Goal: Navigation & Orientation: Understand site structure

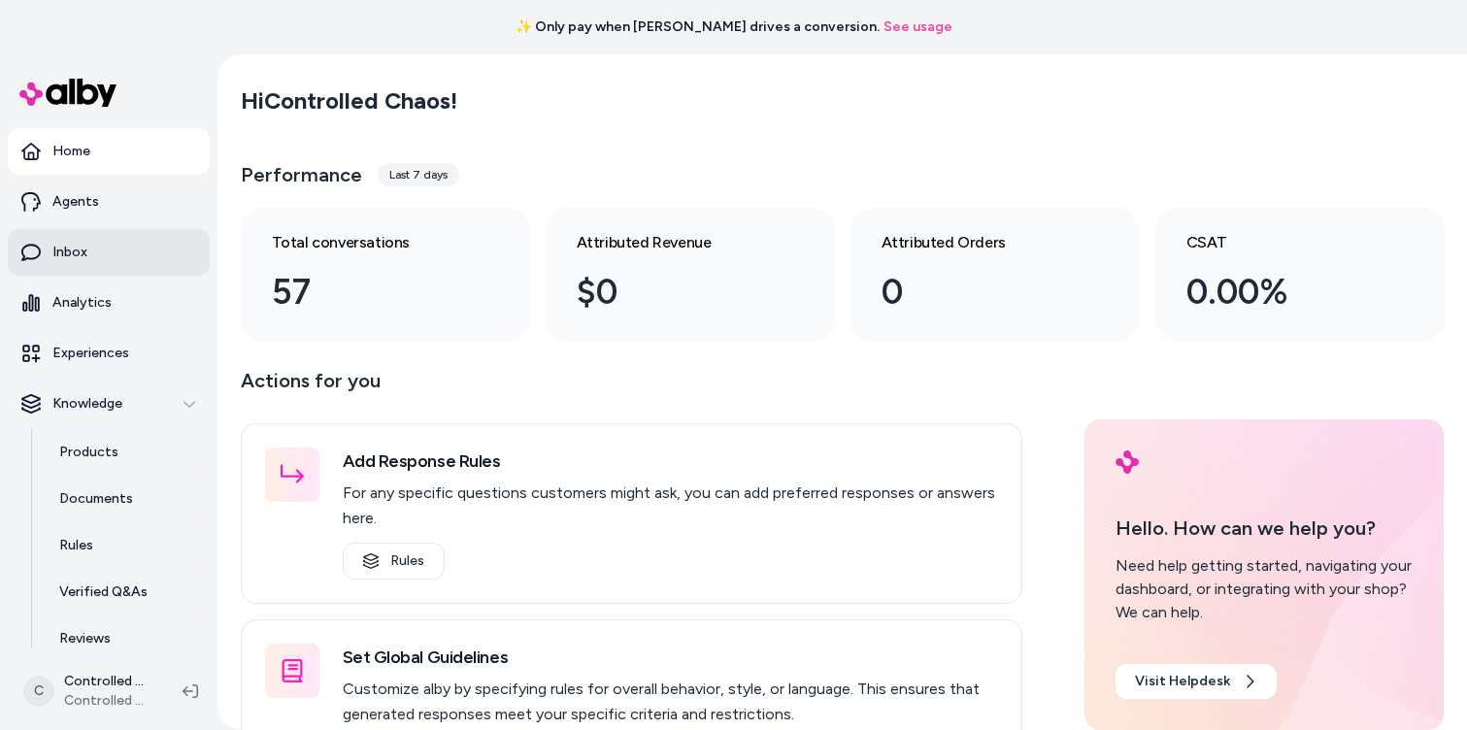
click at [92, 249] on link "Inbox" at bounding box center [109, 252] width 202 height 47
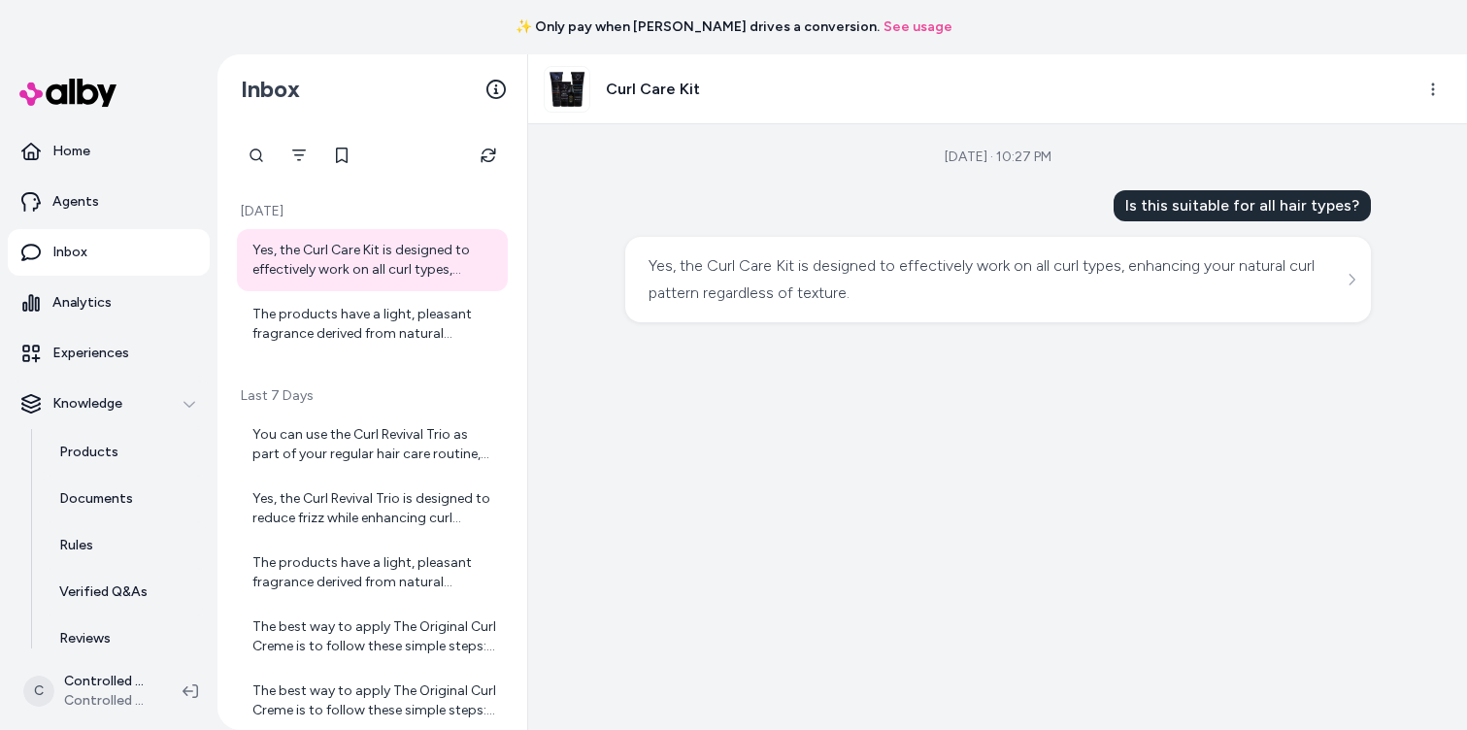
click at [352, 253] on div "Yes, the Curl Care Kit is designed to effectively work on all curl types, enhan…" at bounding box center [374, 260] width 244 height 39
click at [348, 269] on div "Yes, the Curl Care Kit is designed to effectively work on all curl types, enhan…" at bounding box center [374, 260] width 244 height 39
click at [297, 154] on icon "Filter" at bounding box center [299, 155] width 14 height 12
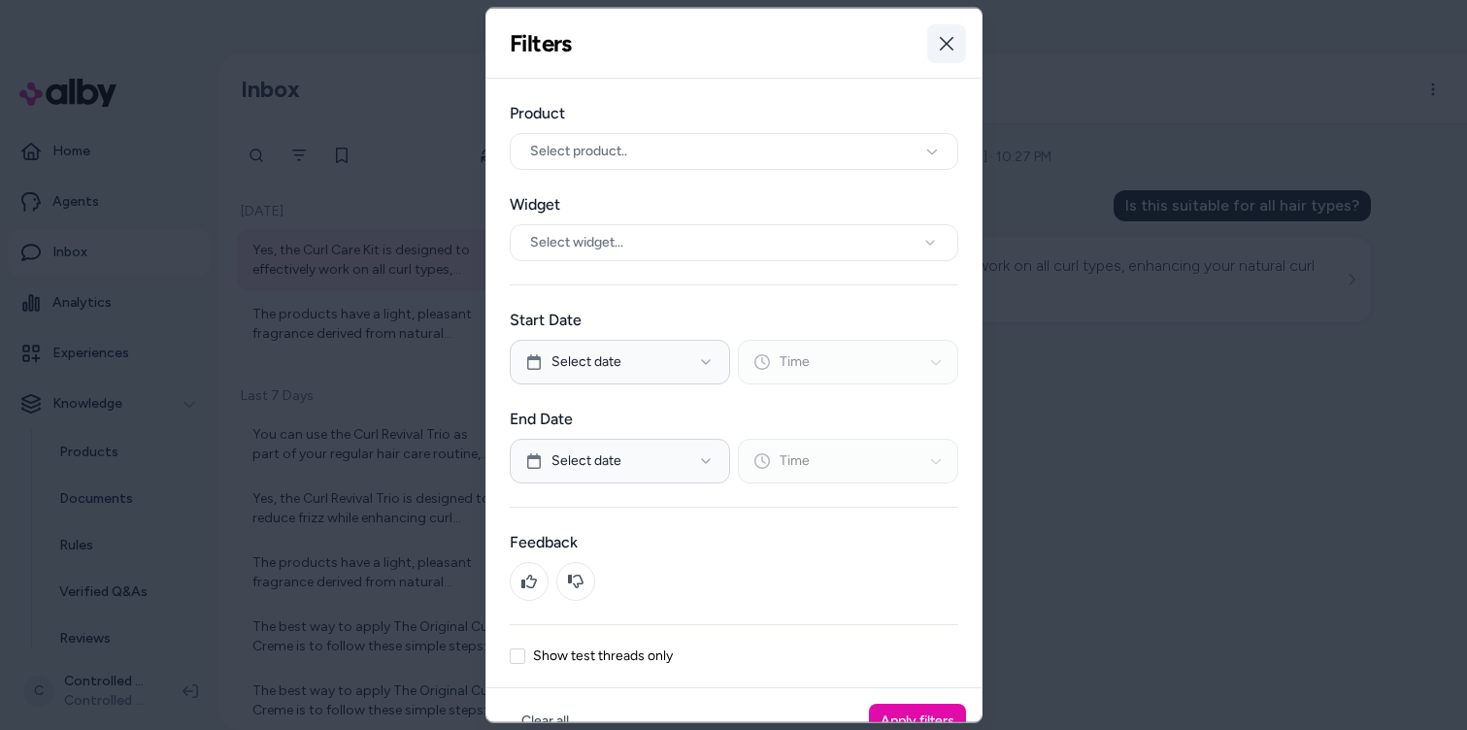
click at [945, 47] on icon "button" at bounding box center [947, 43] width 16 height 16
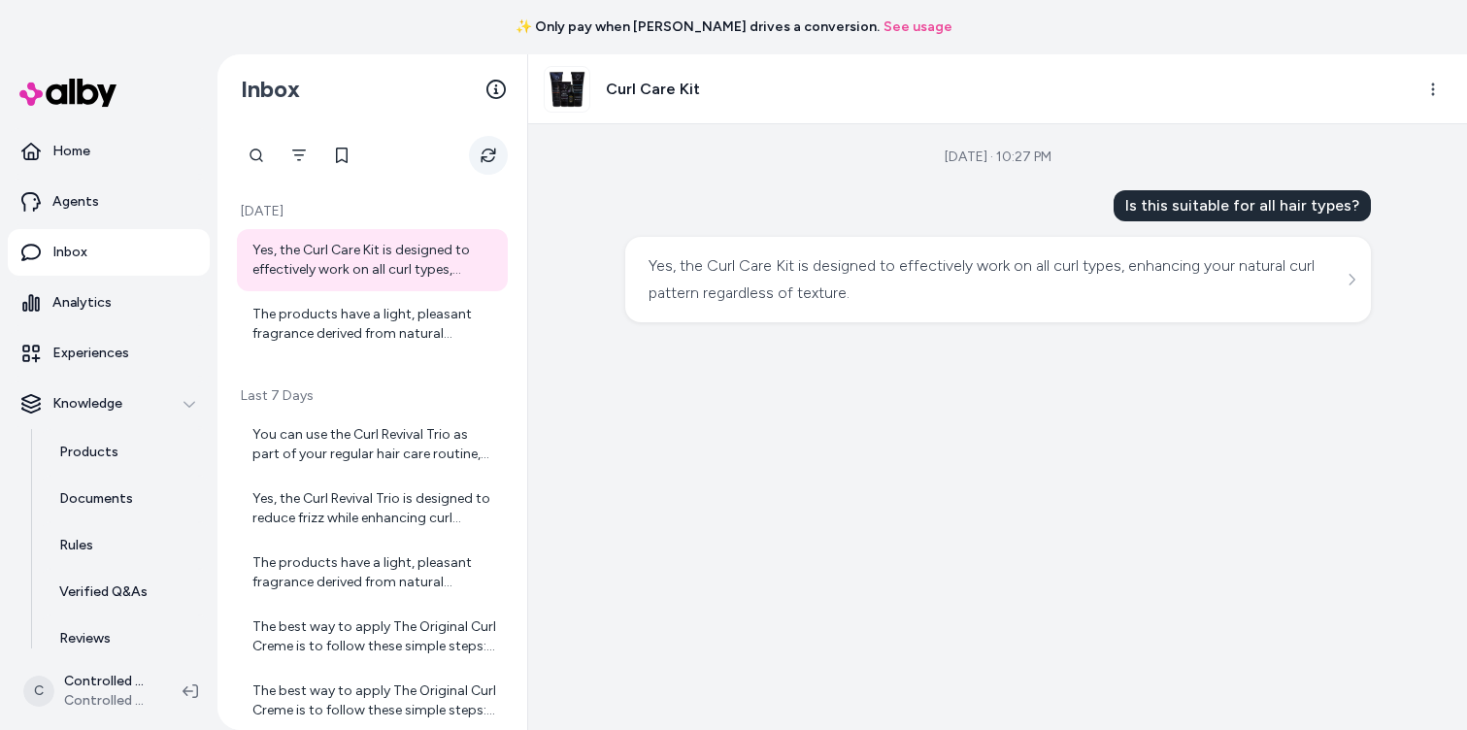
click at [493, 157] on icon "Refresh" at bounding box center [488, 156] width 16 height 16
click at [105, 294] on p "Analytics" at bounding box center [81, 302] width 59 height 19
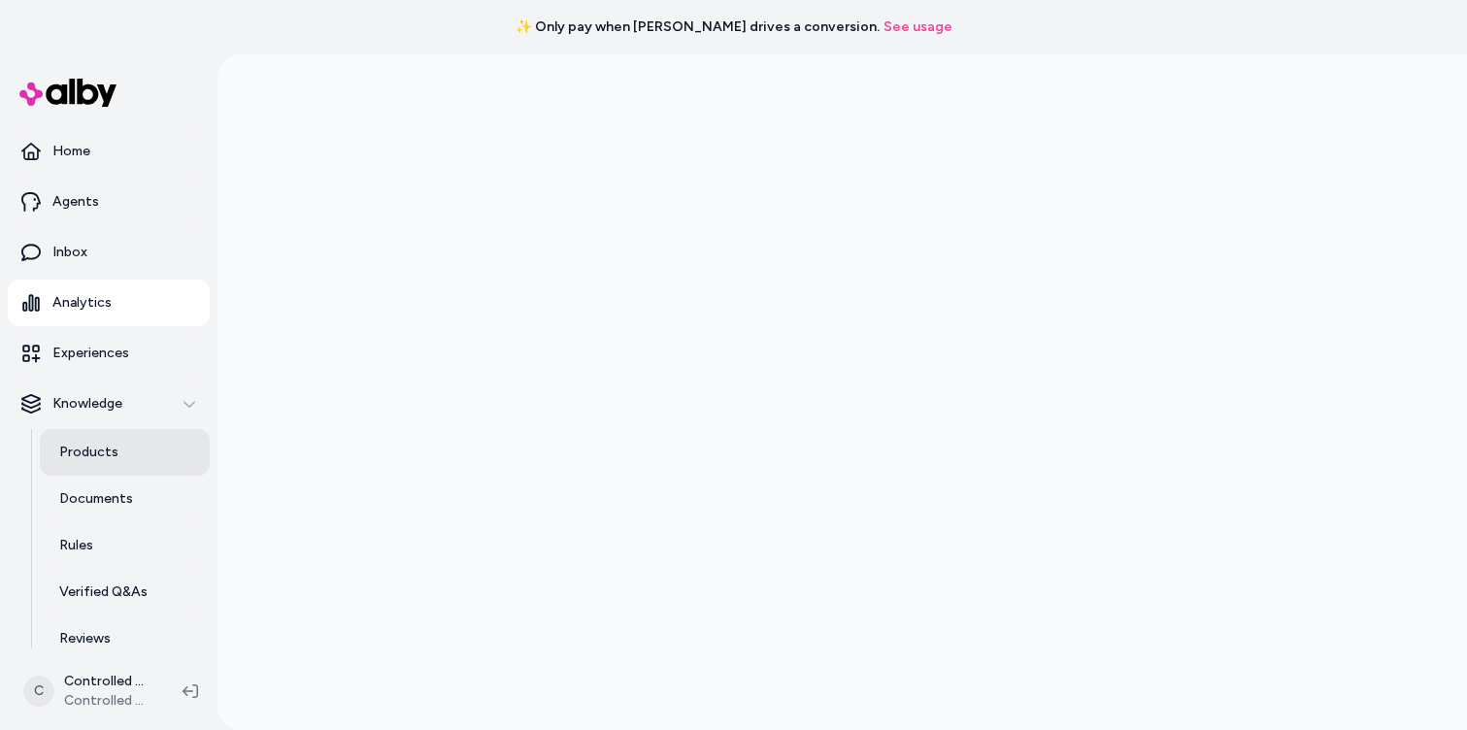
click at [89, 462] on link "Products" at bounding box center [125, 452] width 170 height 47
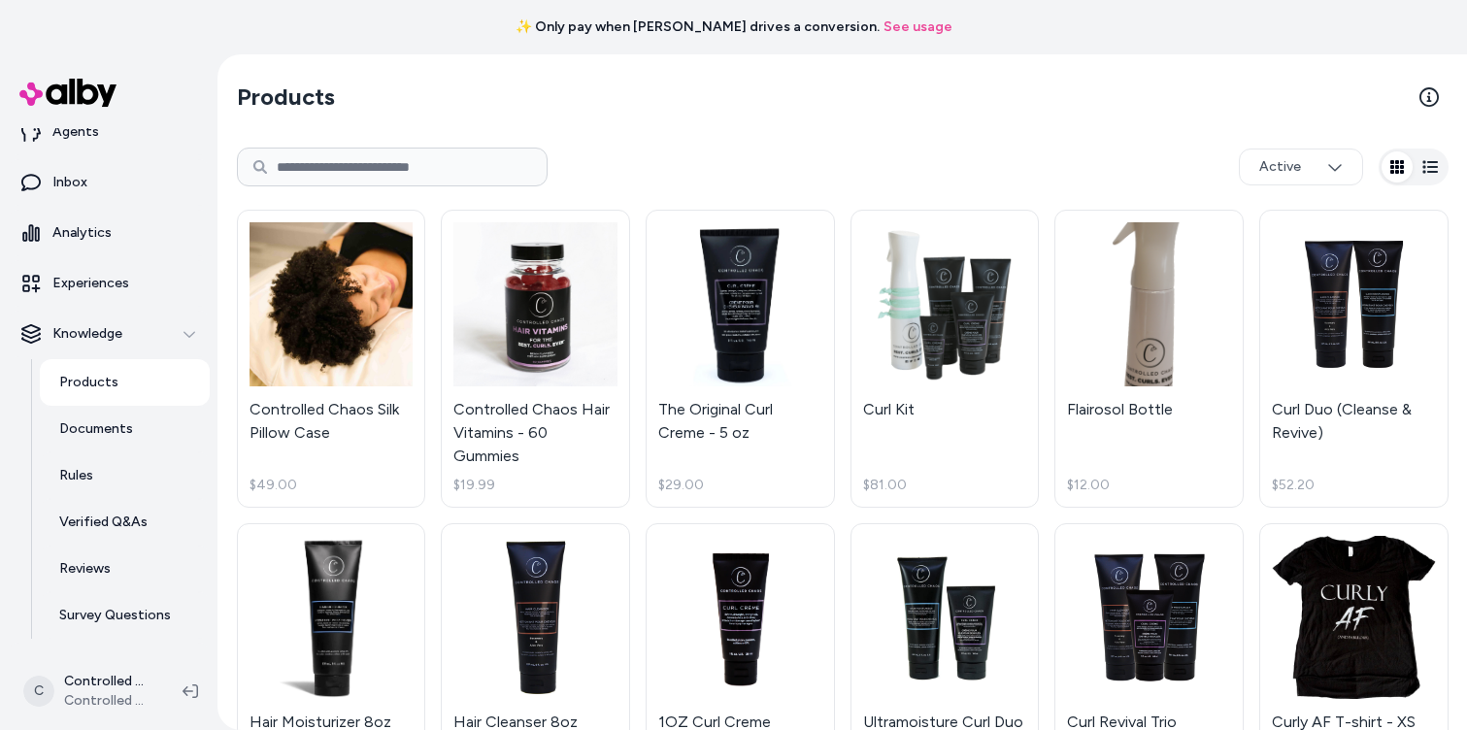
scroll to position [111, 0]
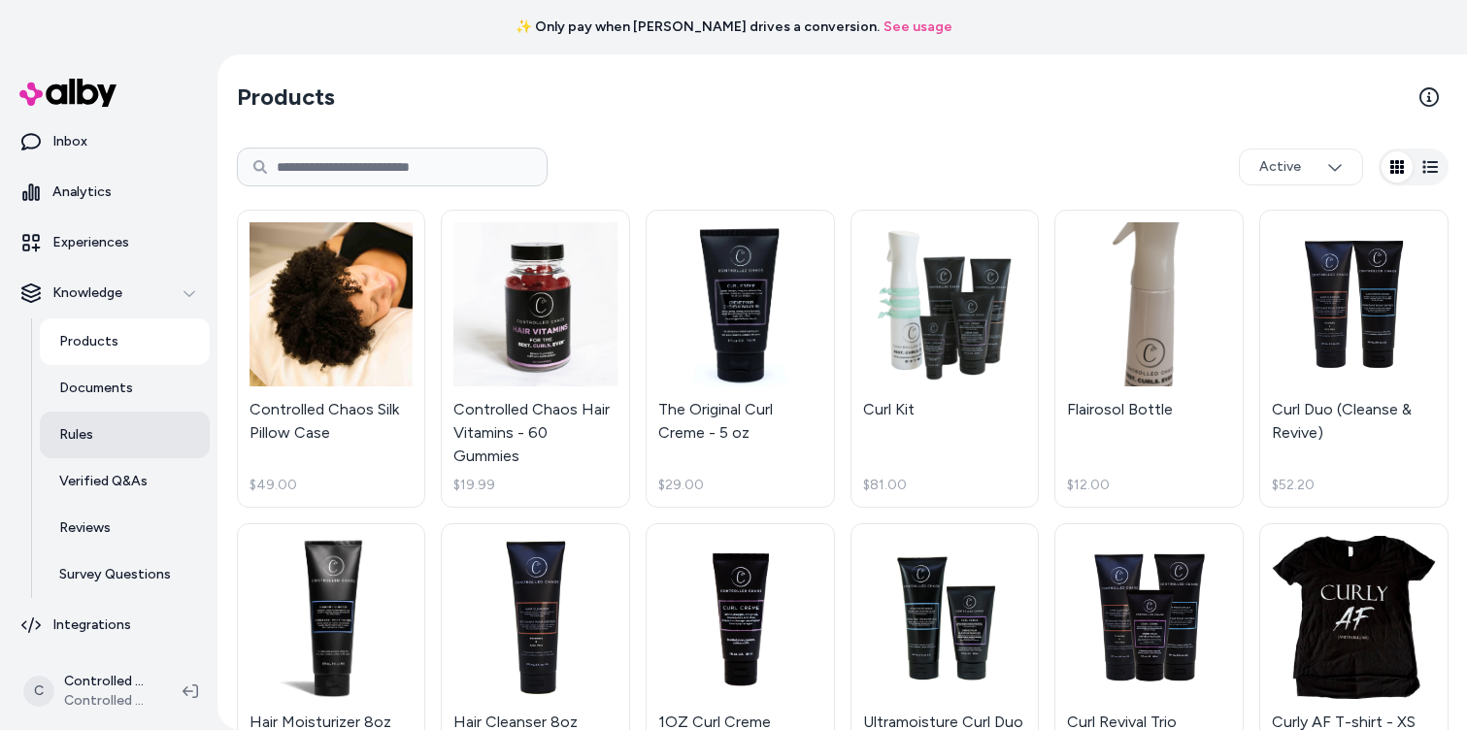
click at [103, 440] on link "Rules" at bounding box center [125, 435] width 170 height 47
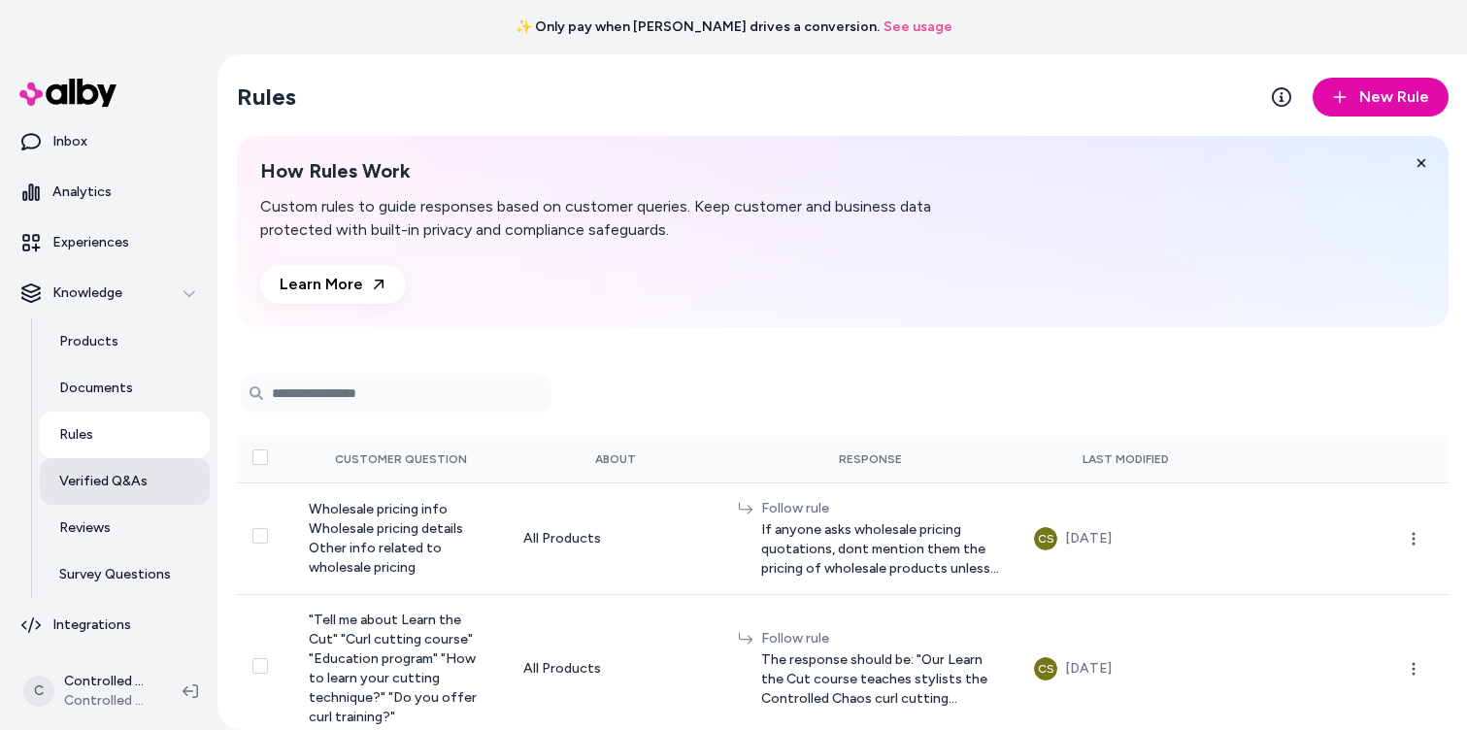
click at [103, 484] on p "Verified Q&As" at bounding box center [103, 481] width 88 height 19
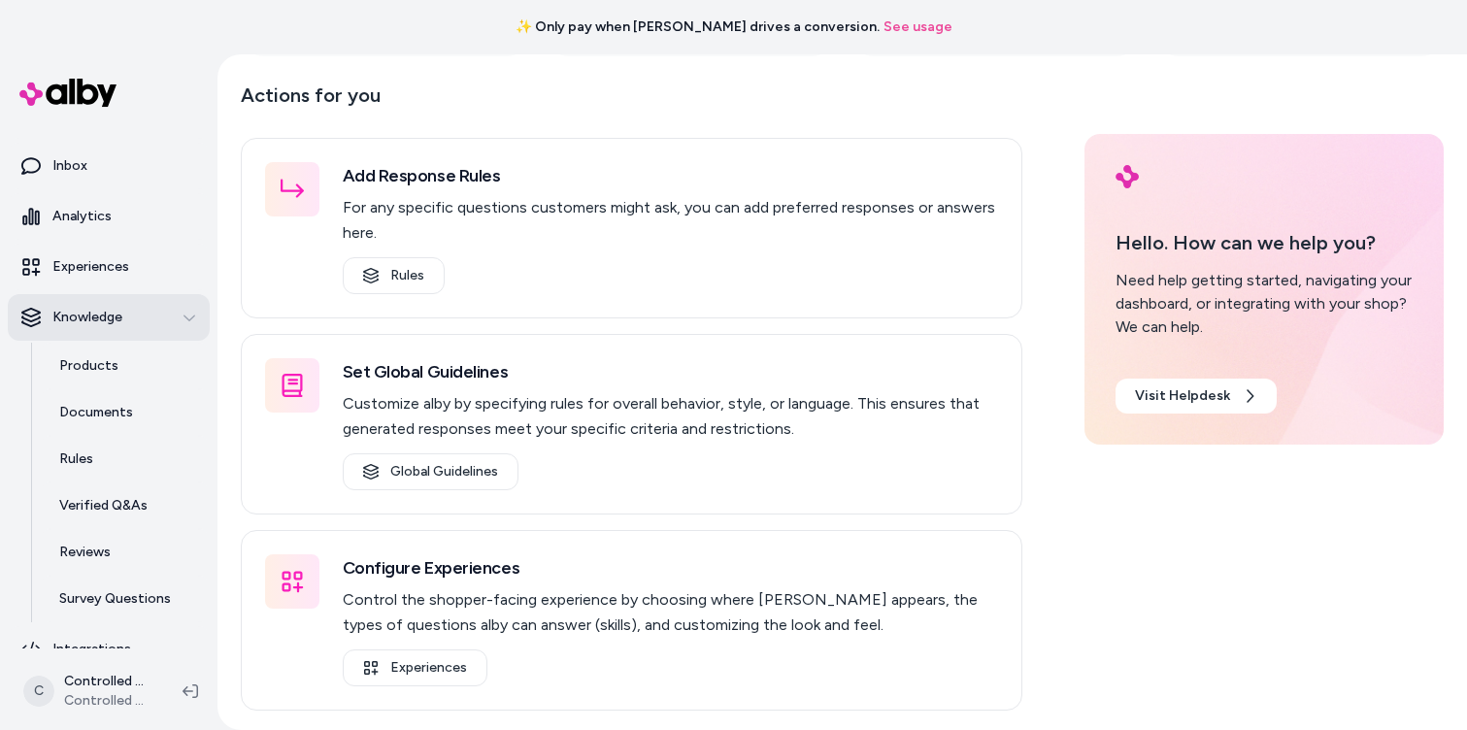
scroll to position [111, 0]
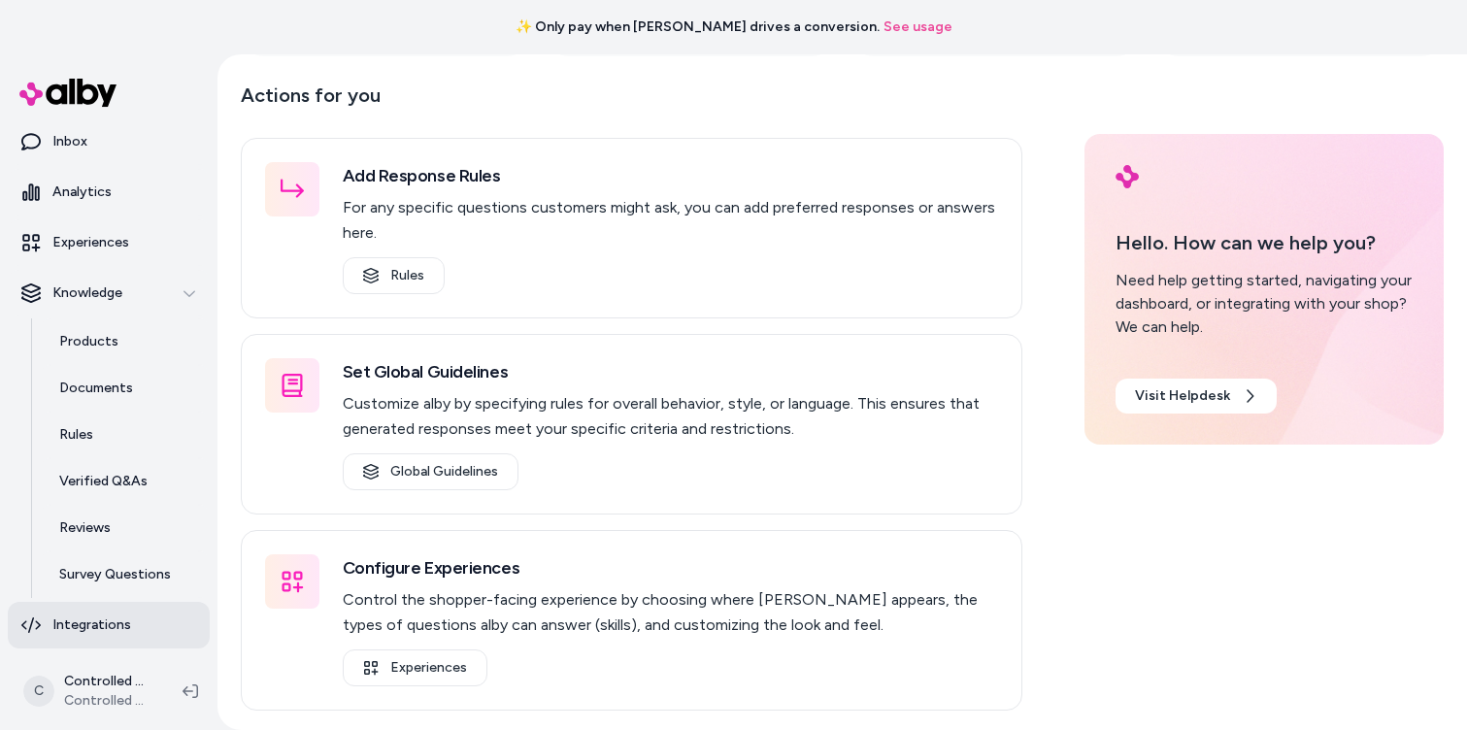
click at [78, 630] on p "Integrations" at bounding box center [91, 624] width 79 height 19
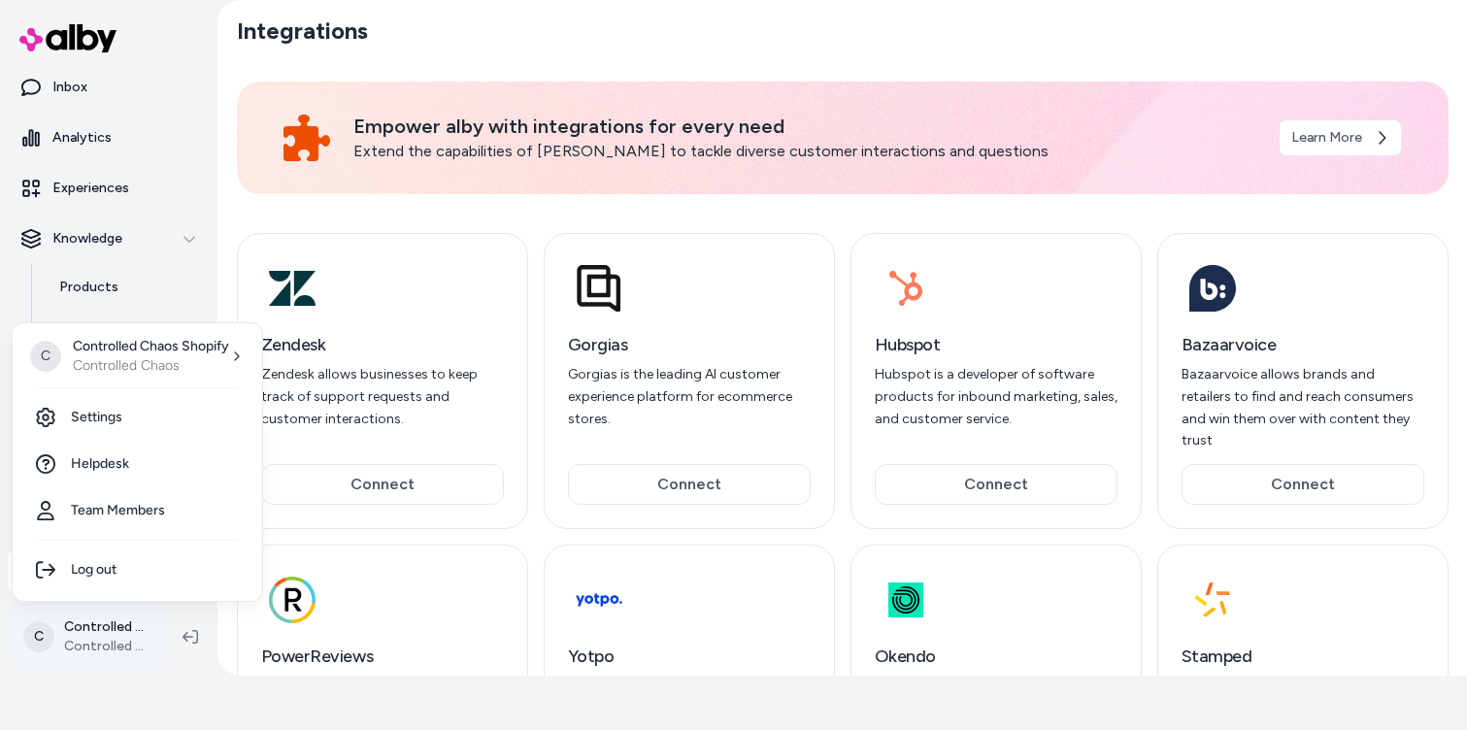
click at [131, 631] on html "✨ Only pay when alby drives a conversion. See usage Home Agents Inbox Analytics…" at bounding box center [733, 311] width 1467 height 730
click at [116, 407] on link "Settings" at bounding box center [137, 417] width 234 height 47
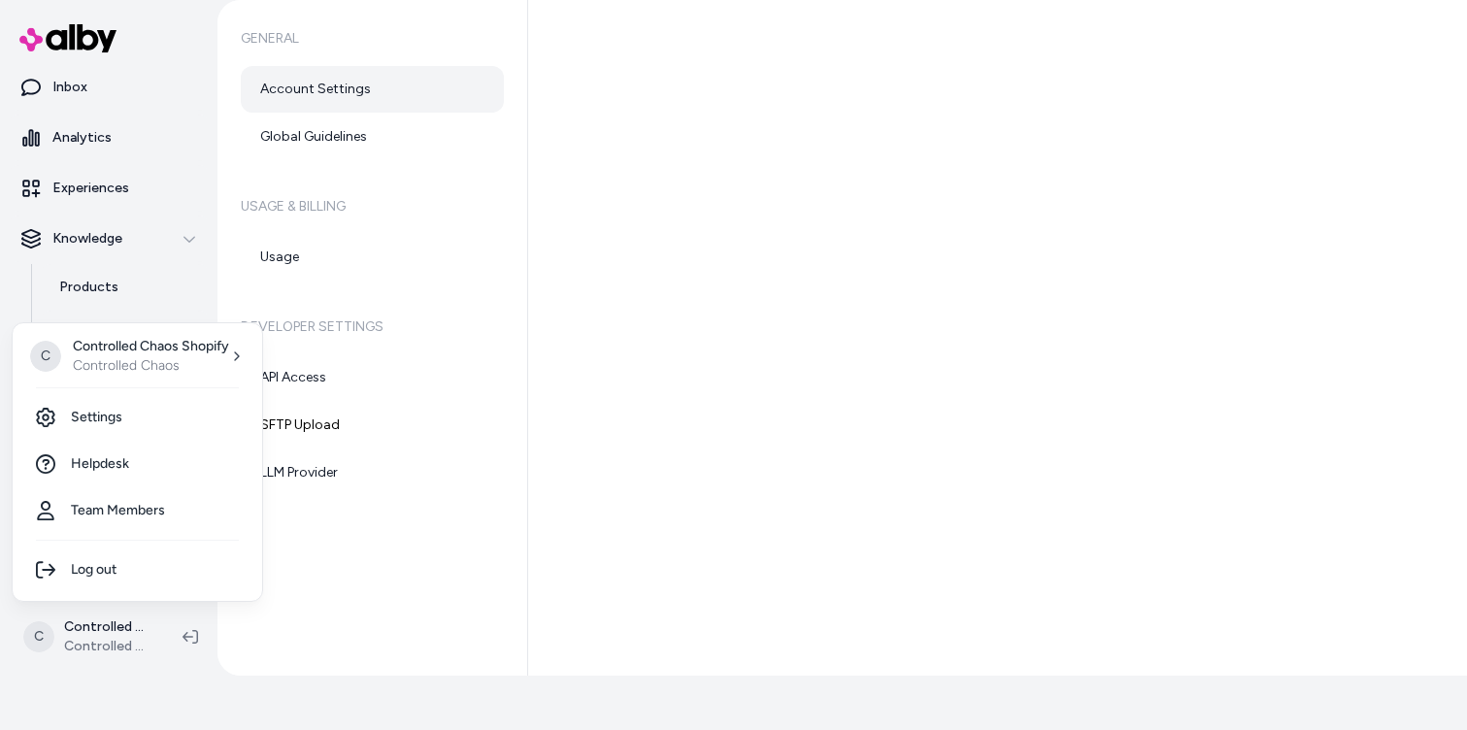
scroll to position [111, 0]
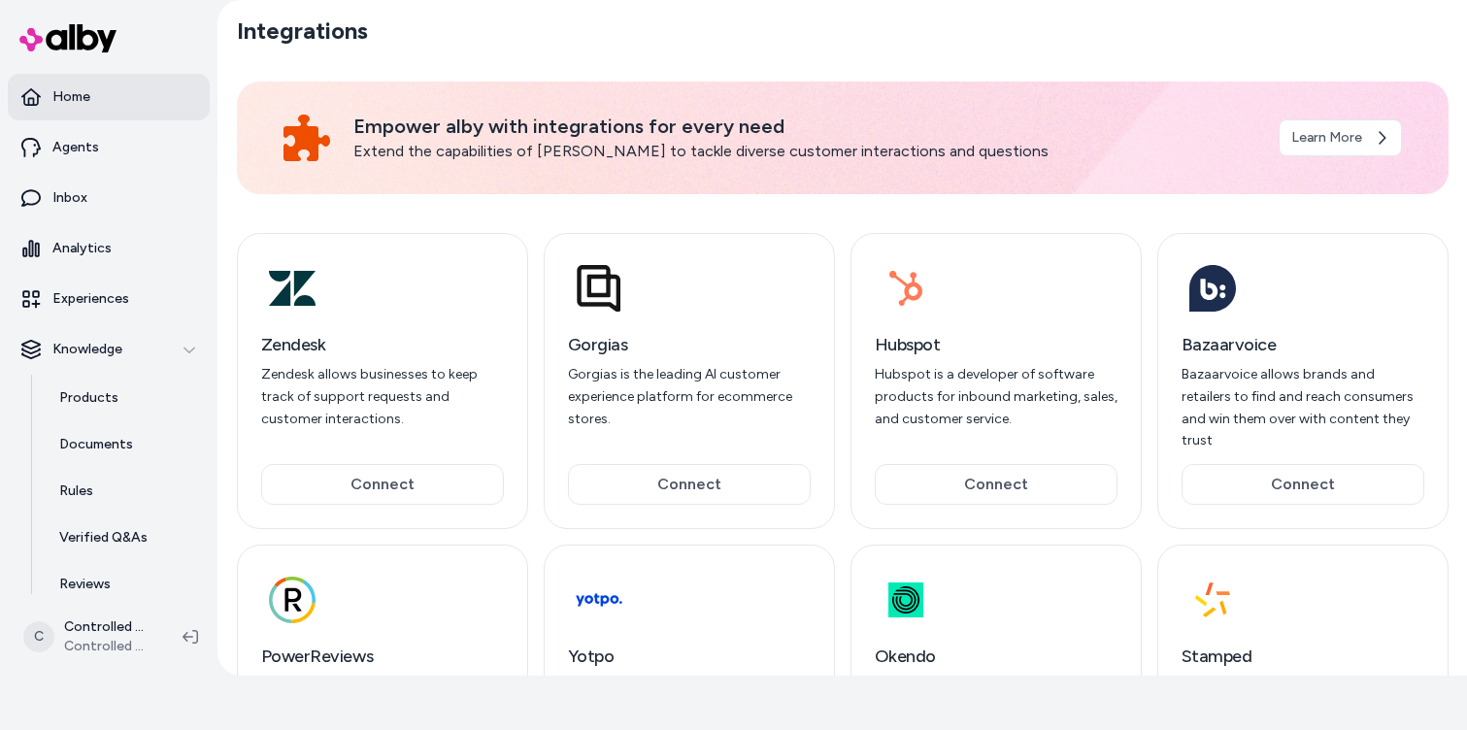
click at [116, 87] on link "Home" at bounding box center [109, 97] width 202 height 47
